Goal: Register for event/course

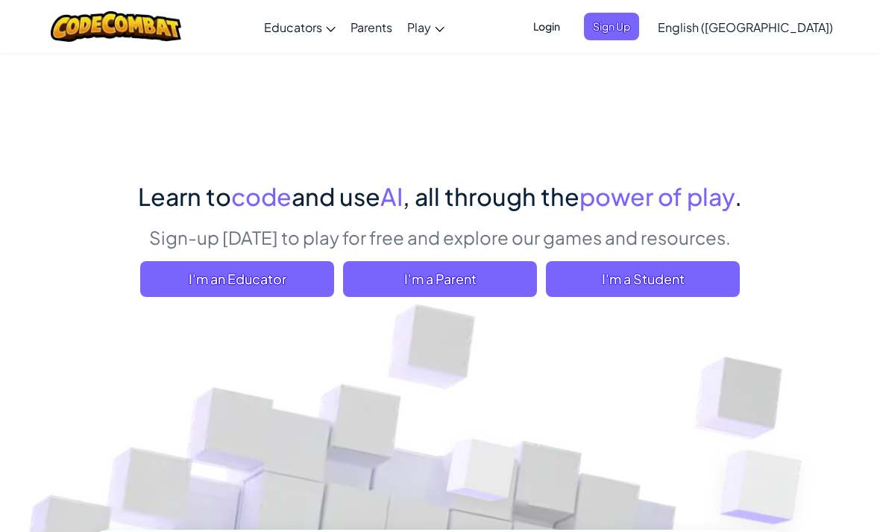
click at [416, 81] on div "Learn to code and use AI , all through the power of play . Sign-up [DATE] to pl…" at bounding box center [440, 541] width 701 height 979
click at [600, 80] on div "Learn to code and use AI , all through the power of play . Sign-up [DATE] to pl…" at bounding box center [440, 541] width 701 height 979
click at [672, 282] on span "I'm a Student" at bounding box center [643, 279] width 194 height 36
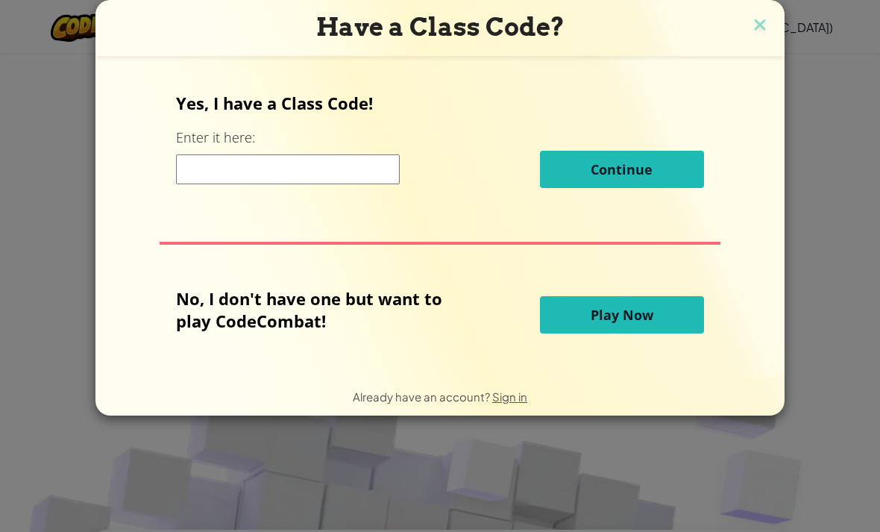
click at [370, 171] on input at bounding box center [288, 169] width 224 height 30
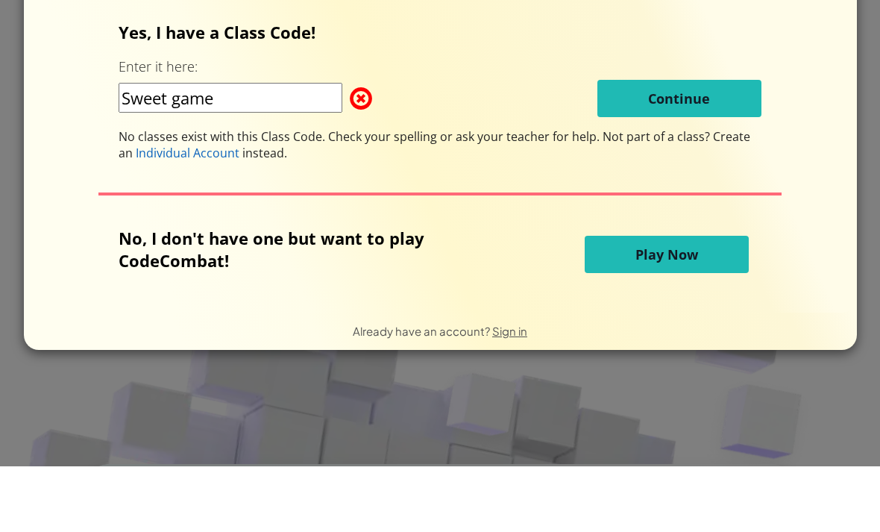
click at [202, 148] on input "Sweet game" at bounding box center [231, 163] width 224 height 30
click at [193, 148] on input "Sweet game" at bounding box center [231, 163] width 224 height 30
click at [195, 148] on input "Sweet game" at bounding box center [231, 163] width 224 height 30
click at [200, 148] on input "Sweet game" at bounding box center [231, 163] width 224 height 30
click at [193, 148] on input "Sweet game" at bounding box center [231, 163] width 224 height 30
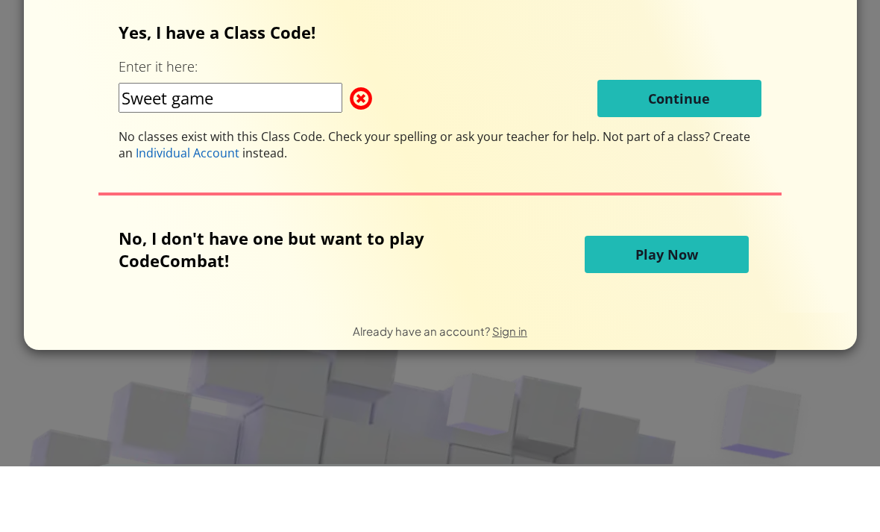
click at [197, 148] on input "Sweet game" at bounding box center [231, 163] width 224 height 30
click at [196, 148] on input "Sweet game" at bounding box center [231, 163] width 224 height 30
click at [194, 148] on input "Sweet game" at bounding box center [231, 163] width 224 height 30
click at [207, 148] on input "Sweet game" at bounding box center [231, 163] width 224 height 30
click at [190, 148] on input "Sweet Game" at bounding box center [231, 163] width 224 height 30
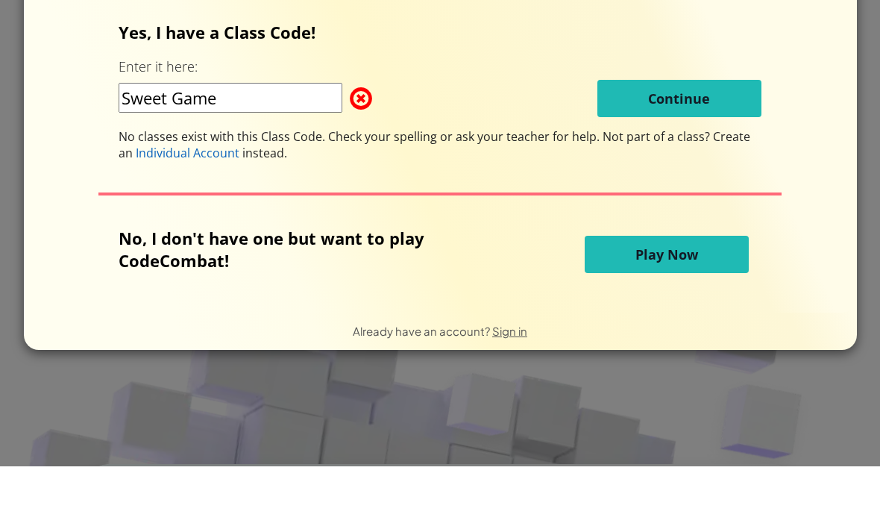
click at [181, 148] on input "Sweet Game" at bounding box center [231, 163] width 224 height 30
click at [225, 148] on input "SweetGame" at bounding box center [231, 163] width 224 height 30
click at [184, 148] on input "SweetGame" at bounding box center [231, 163] width 224 height 30
click at [178, 148] on input "SweetGame" at bounding box center [231, 163] width 224 height 30
click at [184, 148] on input "SweetGame" at bounding box center [231, 163] width 224 height 30
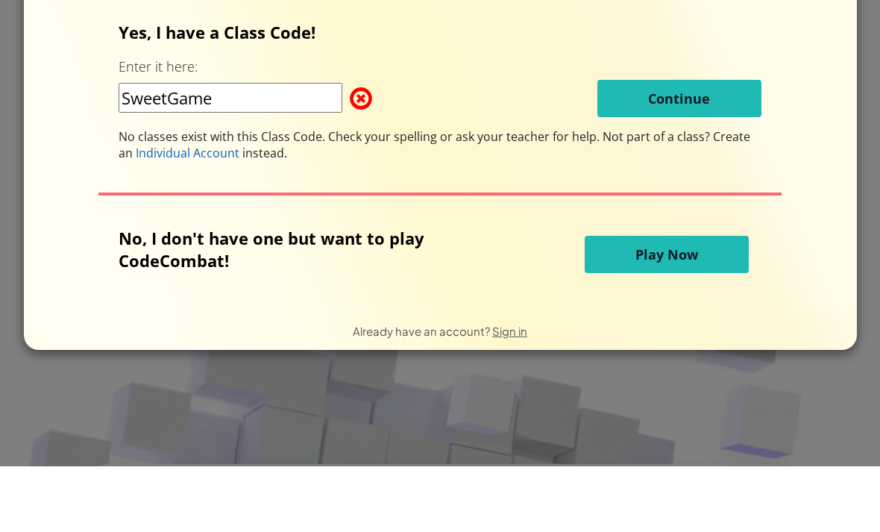
click at [180, 148] on input "SweetGame" at bounding box center [231, 163] width 224 height 30
click at [158, 148] on input "SweetGameDoor" at bounding box center [231, 163] width 224 height 30
click at [166, 148] on input "SweetGameDoor" at bounding box center [231, 163] width 224 height 30
click at [288, 148] on input "SweetGameDoor" at bounding box center [231, 163] width 224 height 30
type input "S"
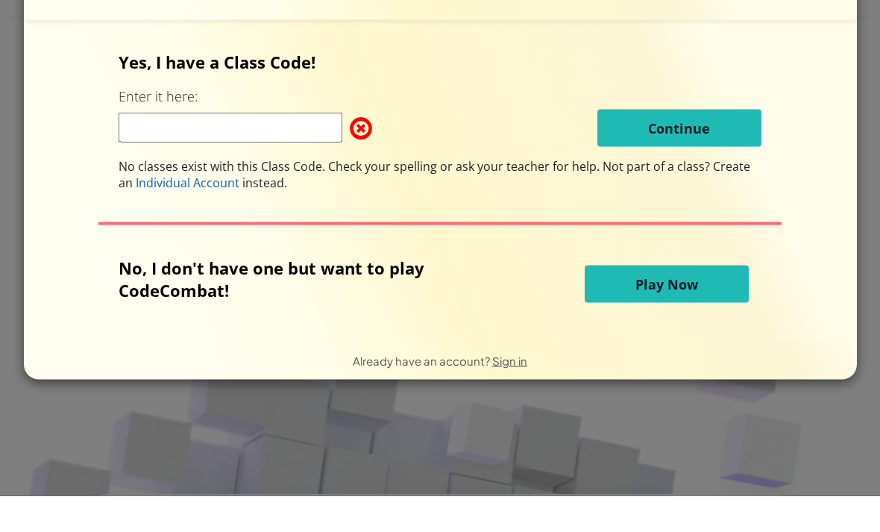
scroll to position [25, 0]
